Goal: Check status: Check status

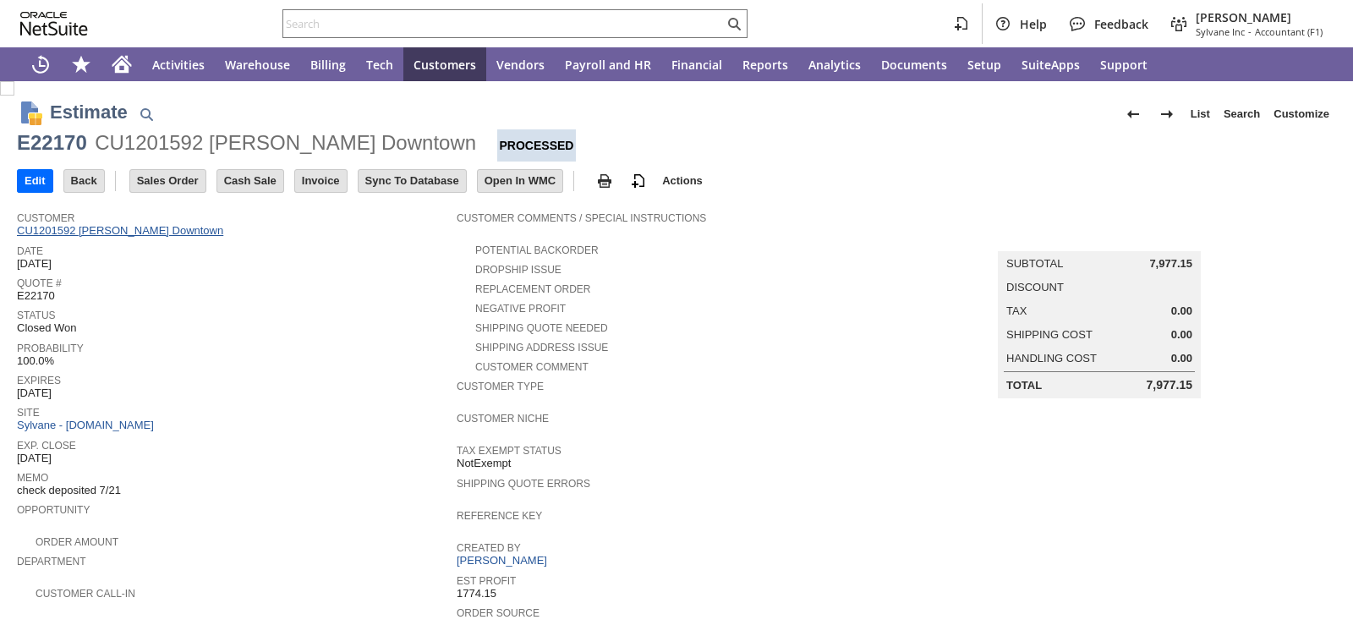
click at [80, 229] on link "CU1201592 [PERSON_NAME] Downtown" at bounding box center [122, 230] width 211 height 13
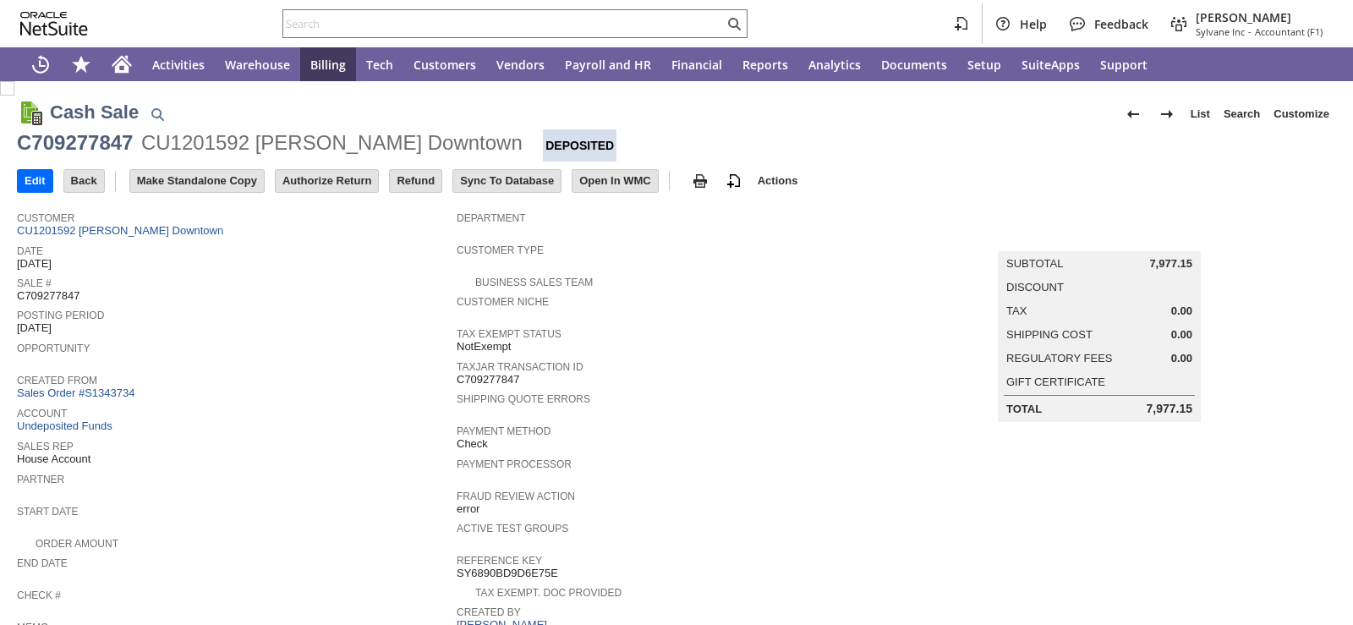
click at [267, 326] on div "Posting Period Aug 2025" at bounding box center [232, 319] width 431 height 31
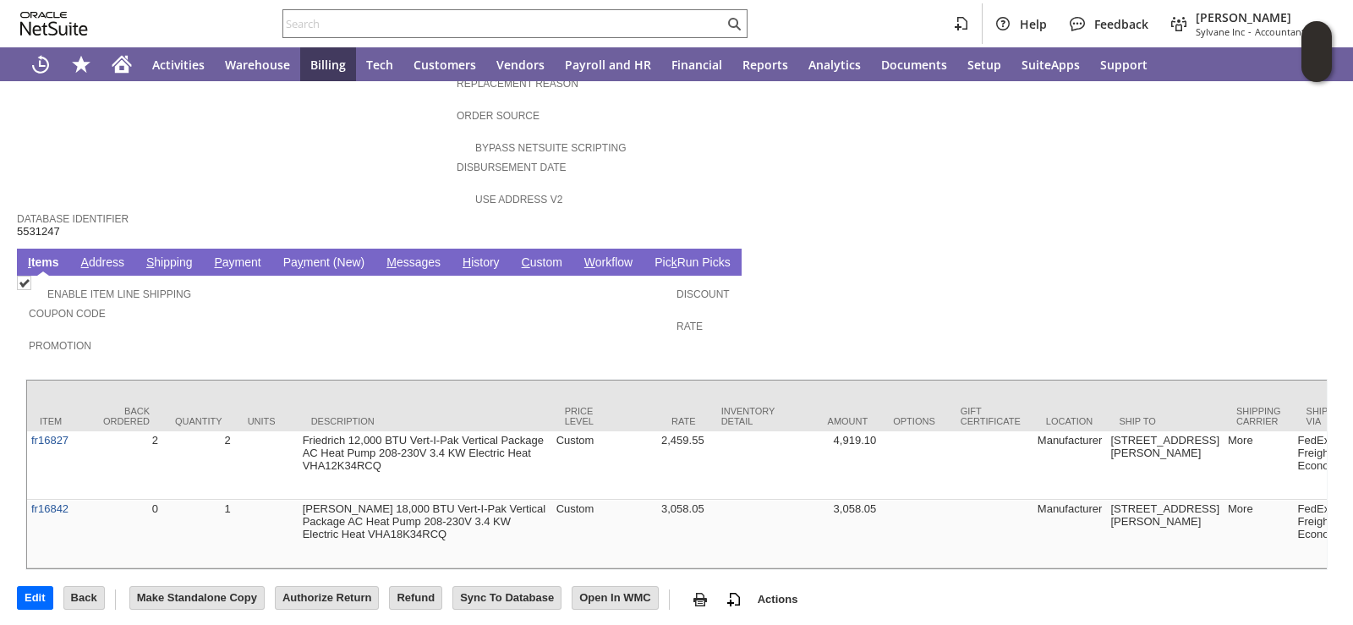
scroll to position [759, 0]
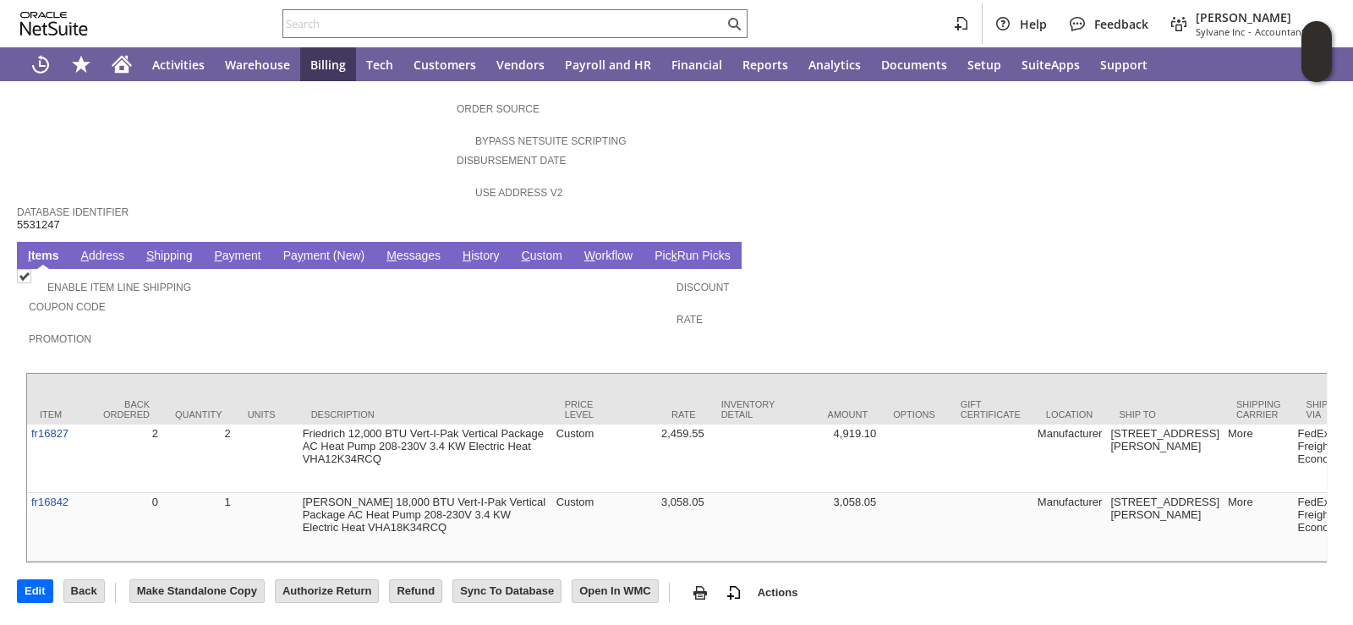
click at [474, 249] on link "H istory" at bounding box center [481, 257] width 46 height 16
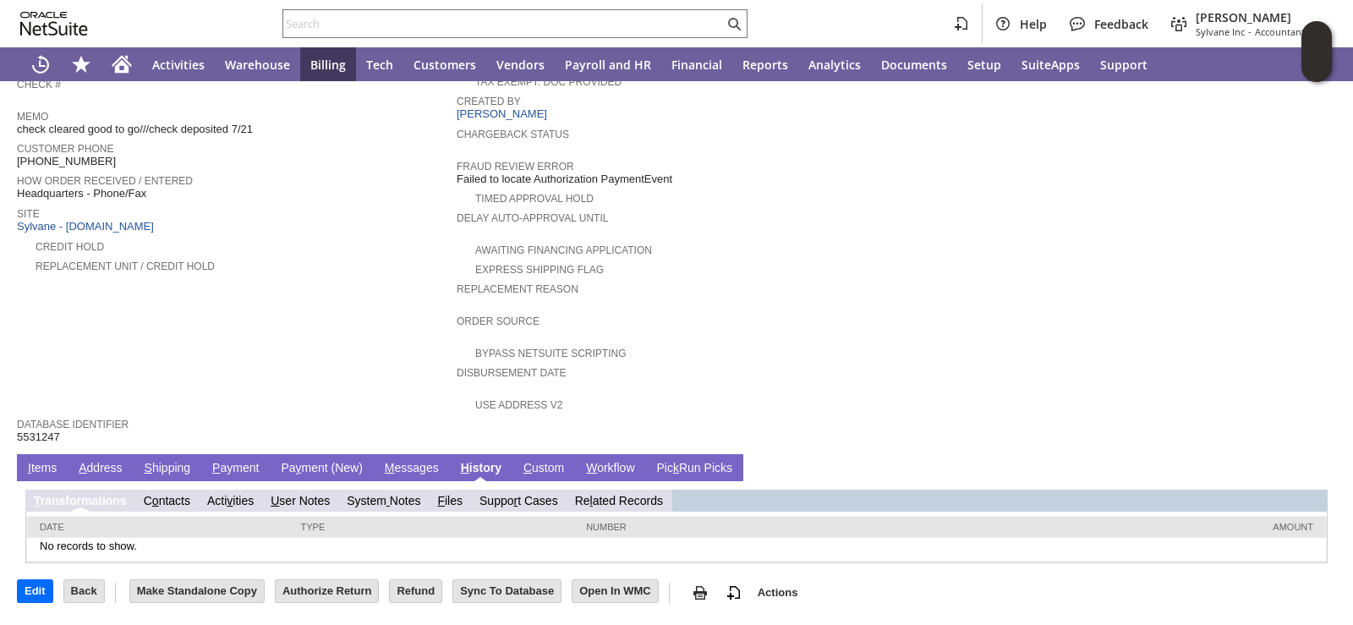
scroll to position [486, 0]
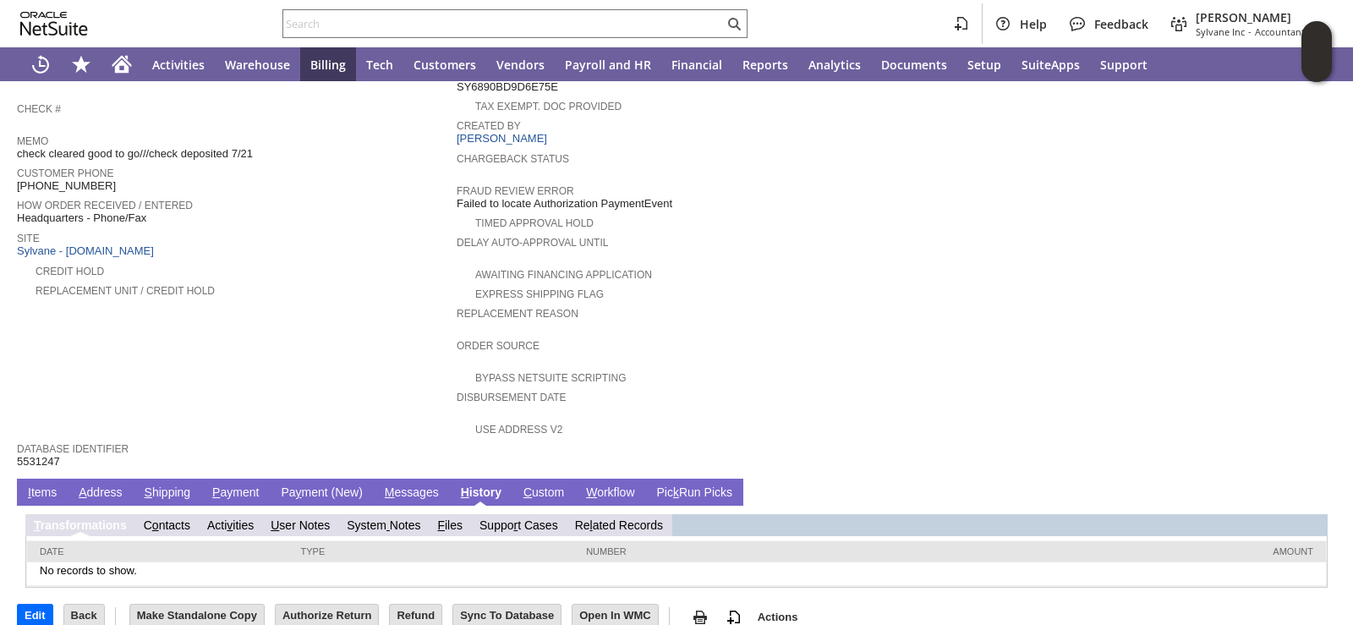
click at [643, 518] on link "Re l ated Records" at bounding box center [619, 525] width 88 height 14
click at [646, 518] on link "Re l ated Records" at bounding box center [626, 525] width 88 height 14
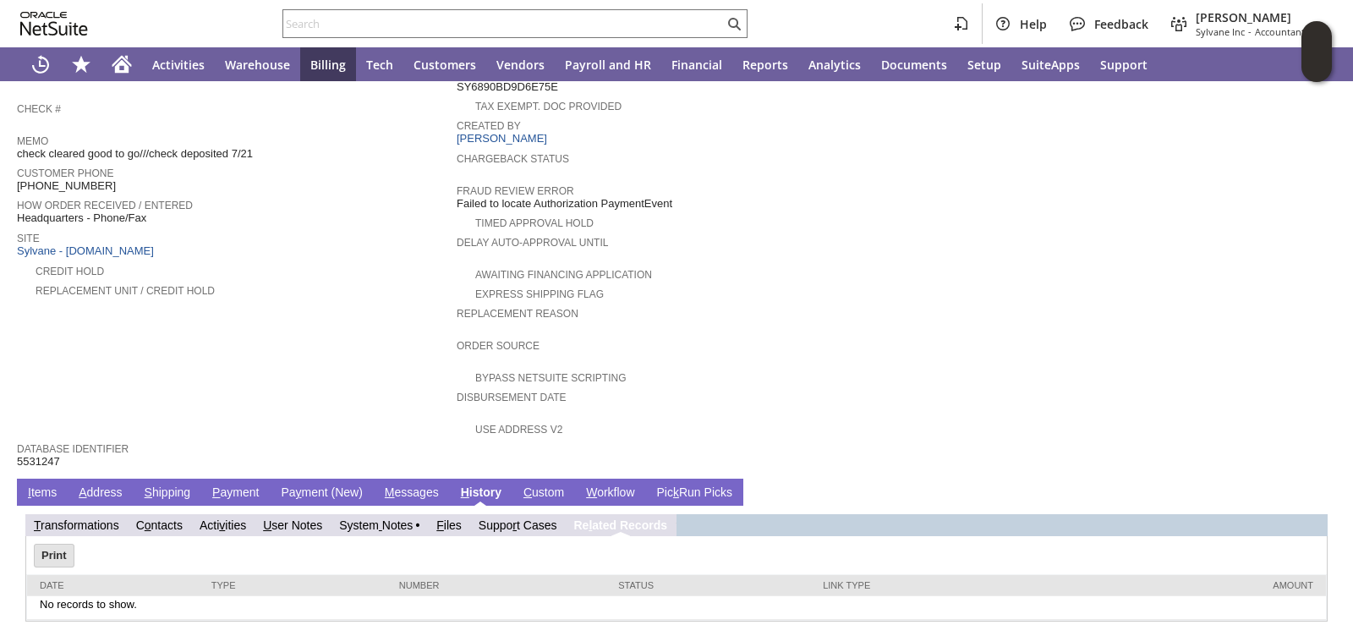
click at [226, 485] on link "P ayment" at bounding box center [235, 493] width 55 height 16
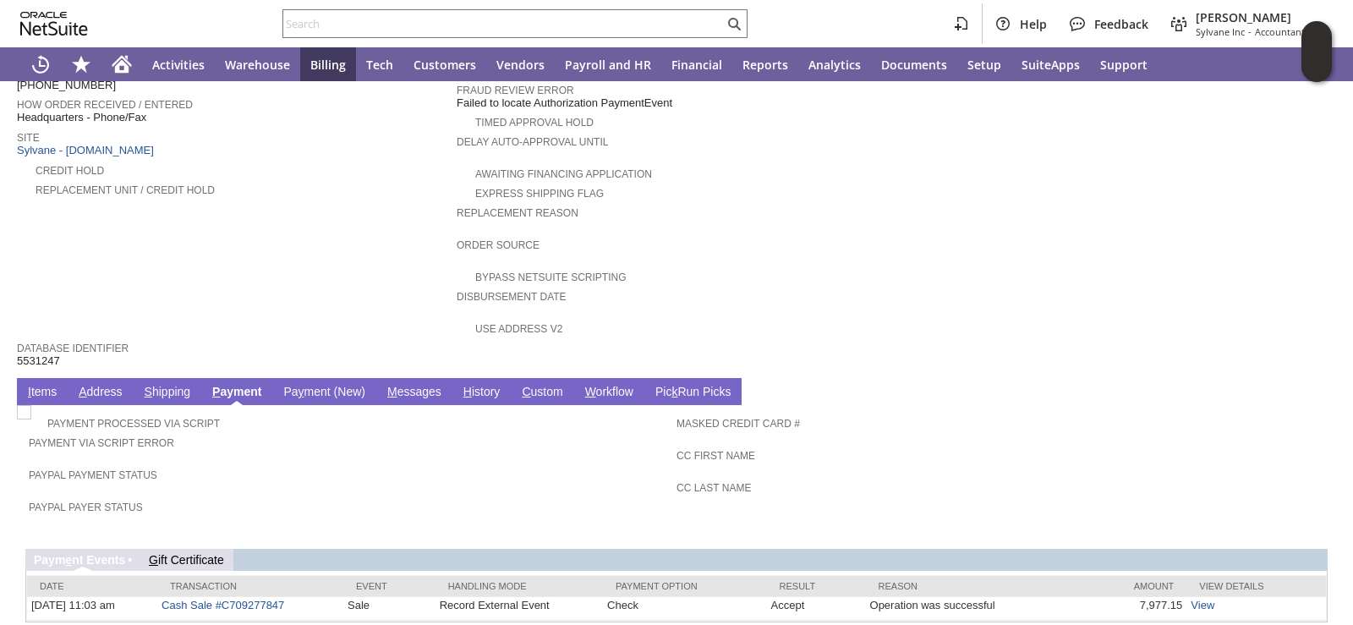
scroll to position [618, 0]
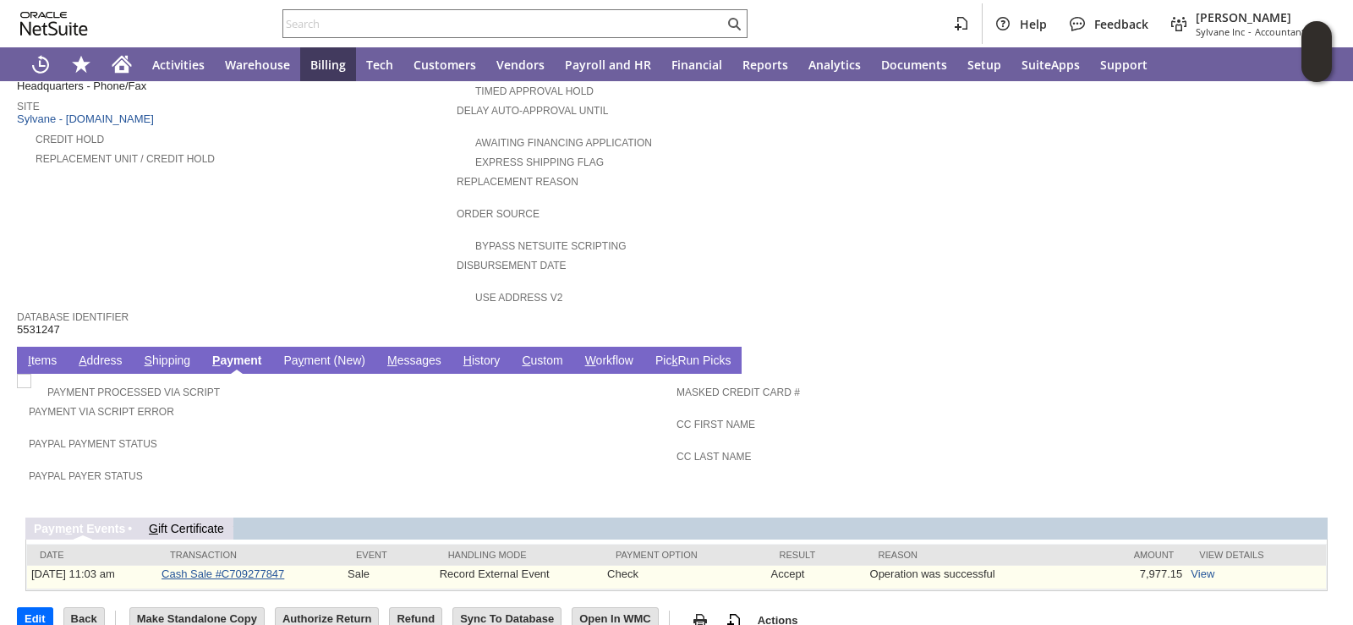
click at [205, 567] on link "Cash Sale #C709277847" at bounding box center [222, 573] width 123 height 13
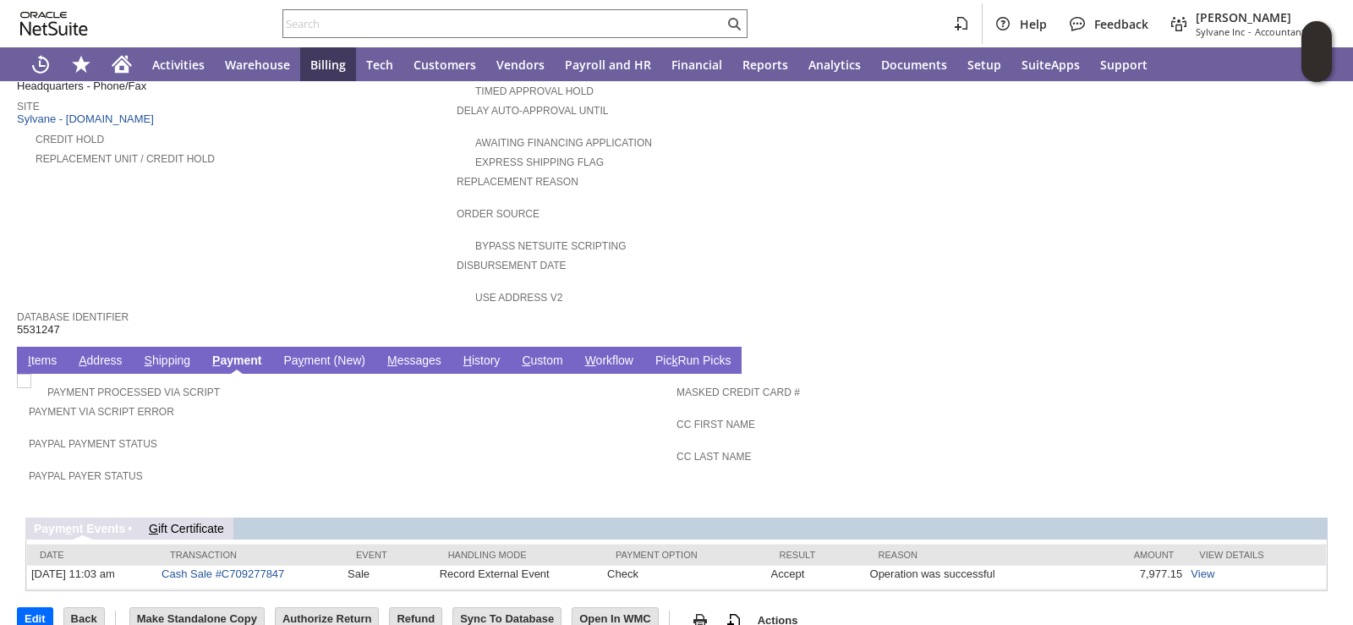
click at [685, 203] on span "Order Source" at bounding box center [672, 211] width 431 height 17
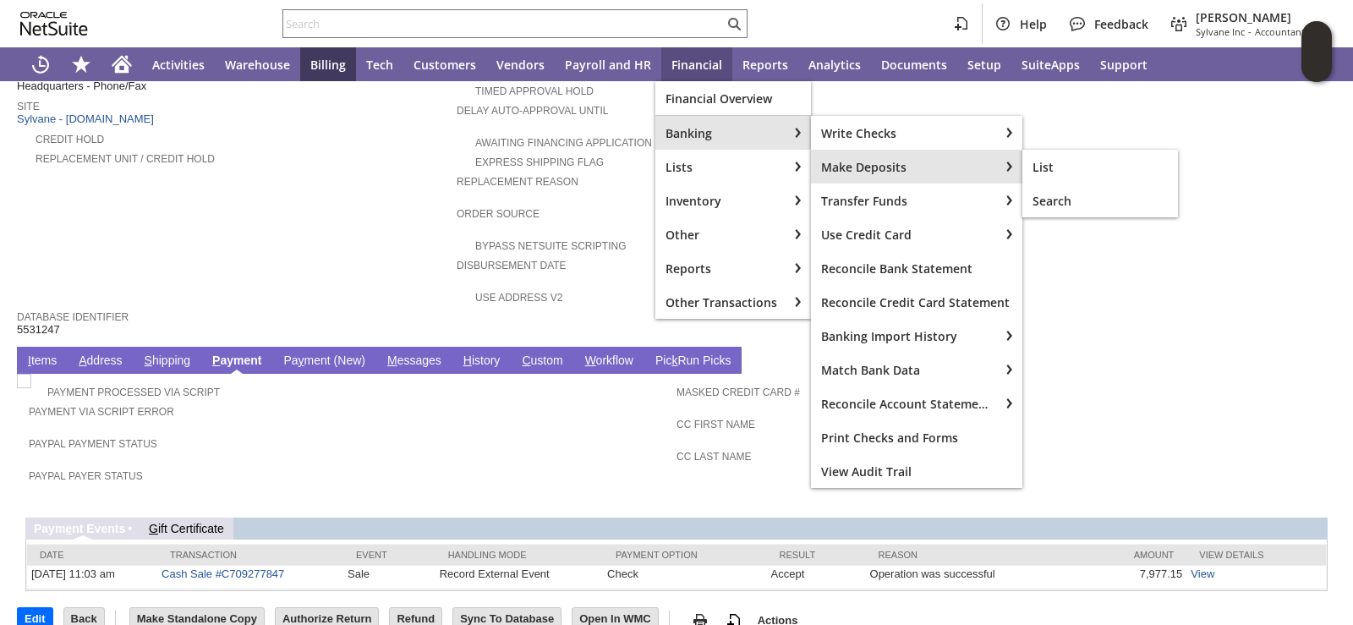
drag, startPoint x: 875, startPoint y: 177, endPoint x: 713, endPoint y: 114, distance: 174.0
click at [875, 177] on div "Make Deposits" at bounding box center [905, 167] width 188 height 34
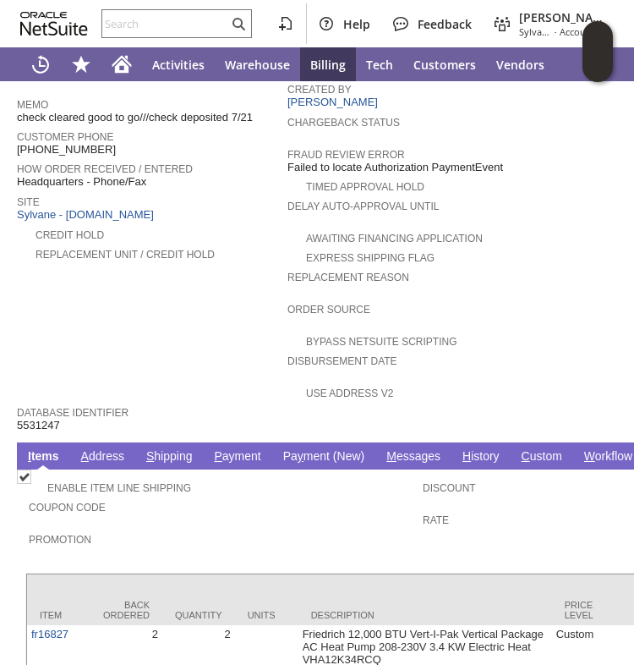
scroll to position [732, 0]
